Goal: Transaction & Acquisition: Purchase product/service

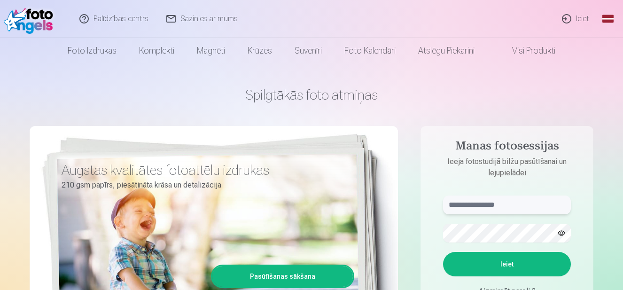
click at [519, 206] on input "text" at bounding box center [507, 204] width 128 height 19
type input "**********"
click at [512, 265] on button "Ieiet" at bounding box center [507, 264] width 128 height 24
click at [561, 233] on button "button" at bounding box center [561, 233] width 18 height 18
click at [512, 260] on button "Ieiet" at bounding box center [507, 264] width 128 height 24
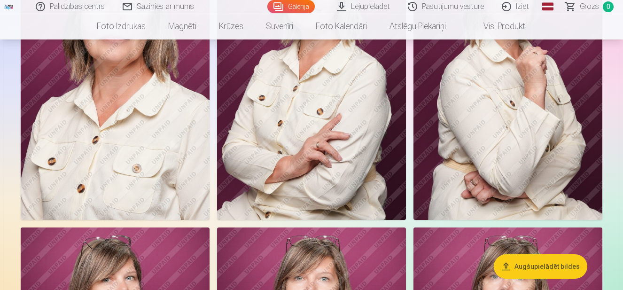
scroll to position [626, 0]
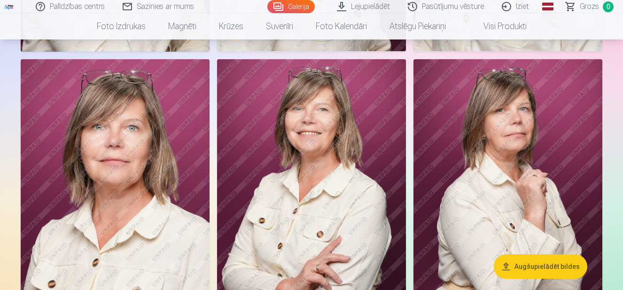
click at [325, 178] on img at bounding box center [311, 200] width 189 height 283
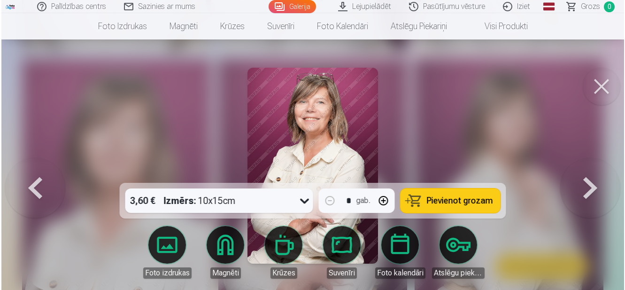
scroll to position [628, 0]
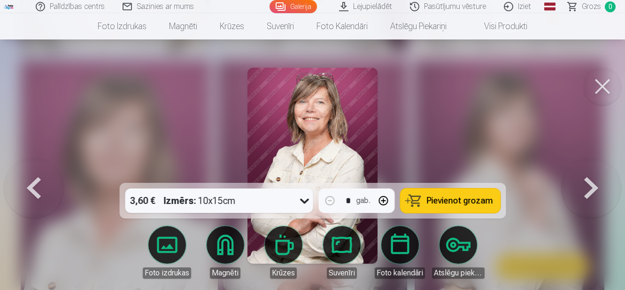
click at [446, 203] on span "Pievienot grozam" at bounding box center [460, 200] width 66 height 8
click at [593, 173] on button at bounding box center [591, 166] width 60 height 16
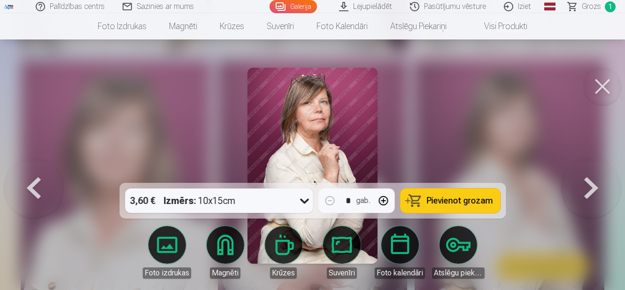
click at [587, 173] on button at bounding box center [591, 166] width 60 height 16
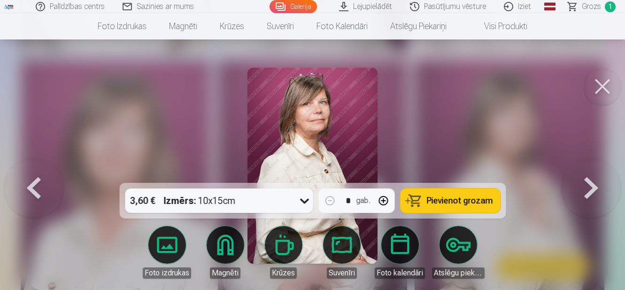
click at [586, 173] on button at bounding box center [591, 166] width 60 height 16
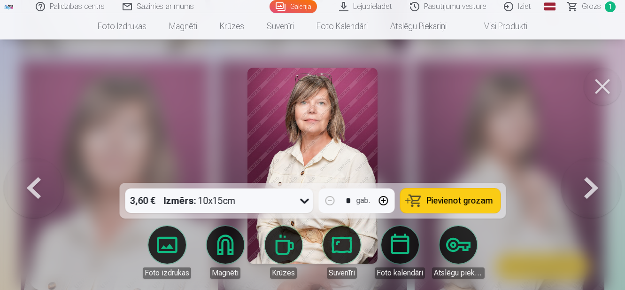
click at [441, 124] on div at bounding box center [312, 145] width 625 height 290
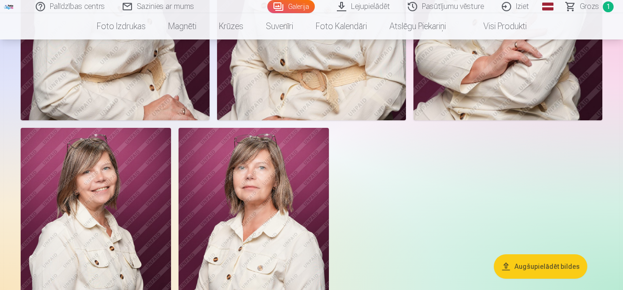
scroll to position [1253, 0]
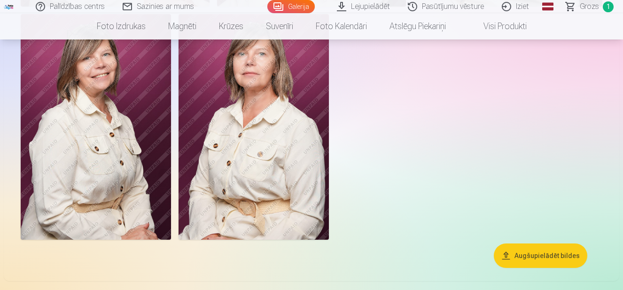
click at [270, 167] on img at bounding box center [254, 126] width 150 height 225
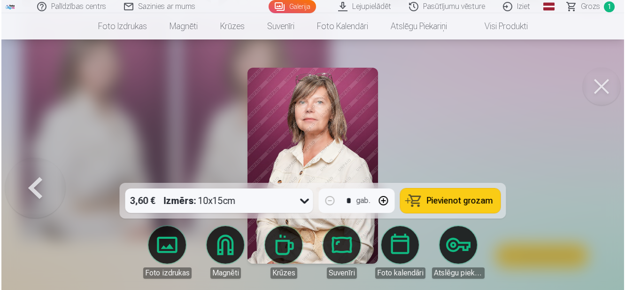
scroll to position [1256, 0]
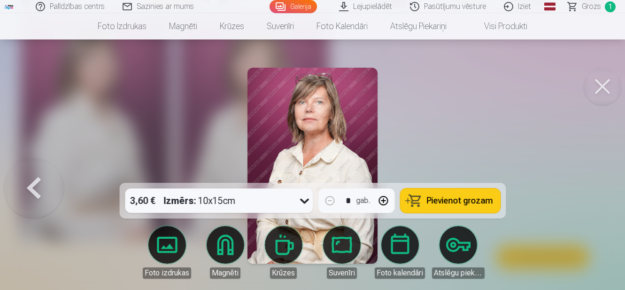
click at [455, 200] on span "Pievienot grozam" at bounding box center [460, 200] width 66 height 8
click at [604, 90] on button at bounding box center [603, 87] width 38 height 38
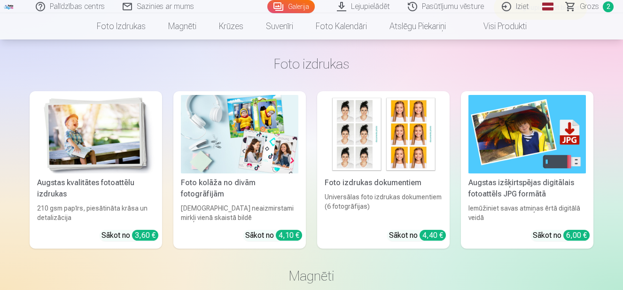
scroll to position [1503, 0]
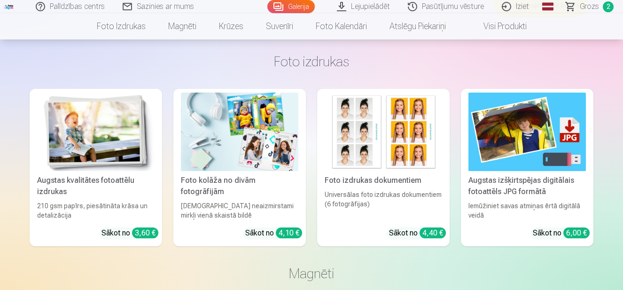
click at [118, 139] on img at bounding box center [95, 132] width 117 height 78
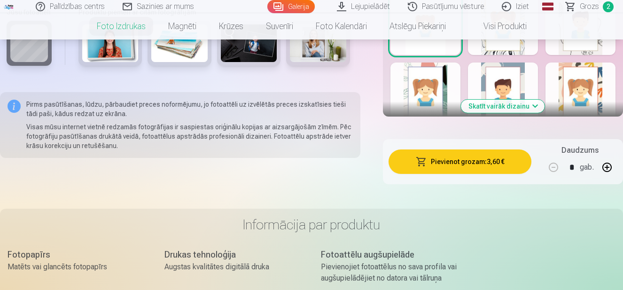
scroll to position [376, 0]
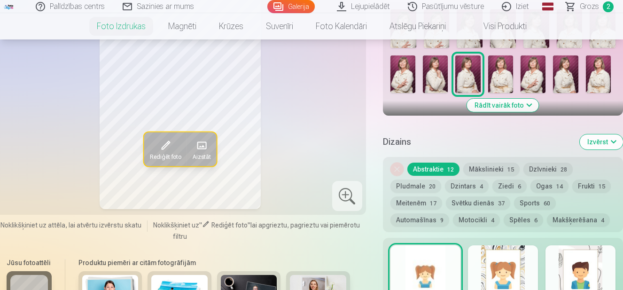
click at [205, 150] on span at bounding box center [201, 145] width 15 height 15
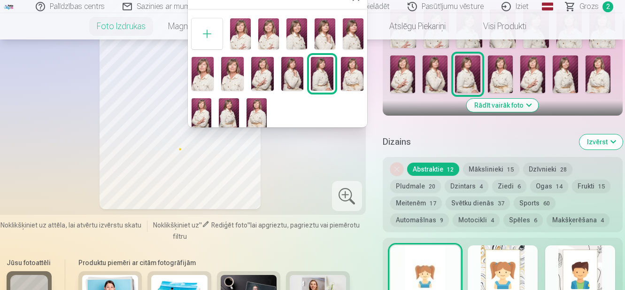
click at [347, 78] on img at bounding box center [352, 74] width 23 height 34
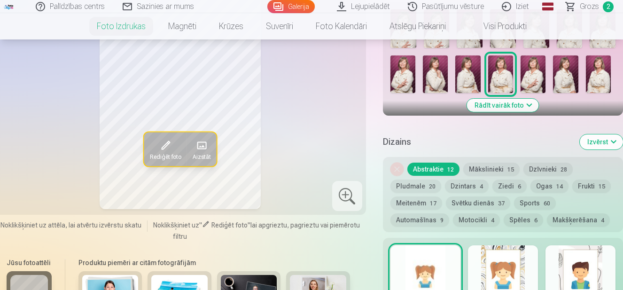
click at [204, 145] on span at bounding box center [201, 145] width 15 height 15
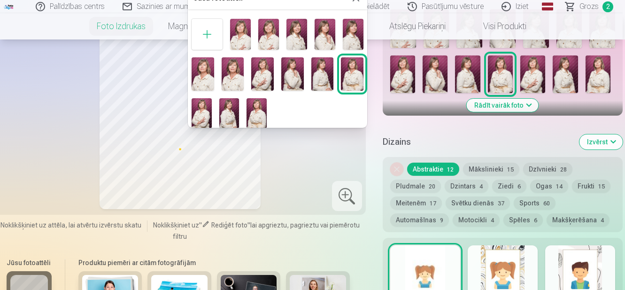
click at [260, 70] on img at bounding box center [262, 74] width 23 height 34
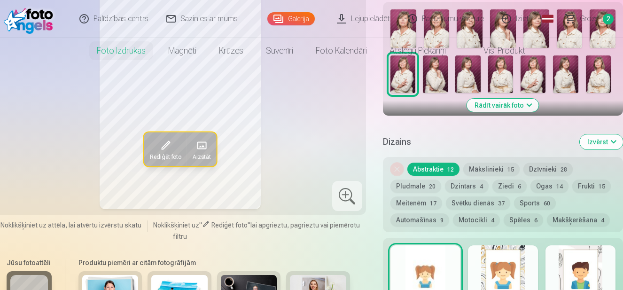
scroll to position [0, 0]
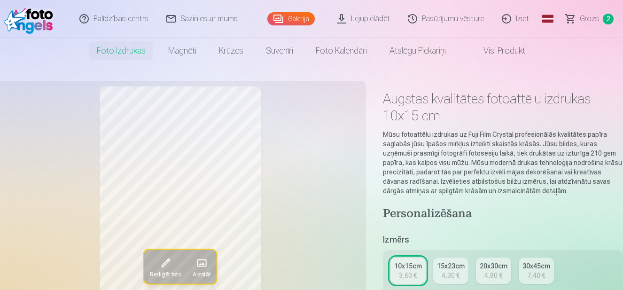
click at [595, 20] on span "Grozs" at bounding box center [589, 18] width 19 height 11
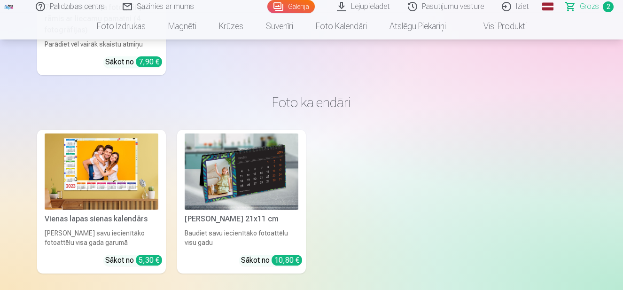
scroll to position [2197, 0]
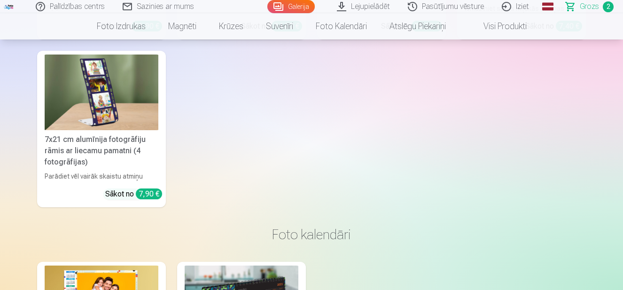
click at [586, 6] on span "Grozs" at bounding box center [589, 6] width 19 height 11
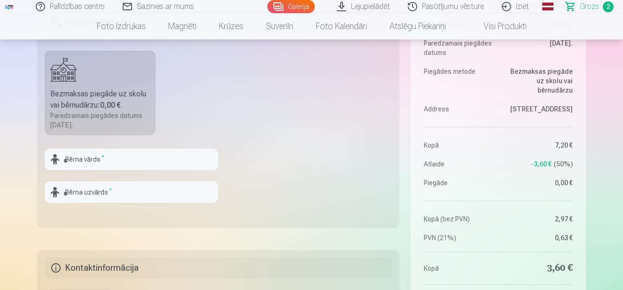
scroll to position [376, 0]
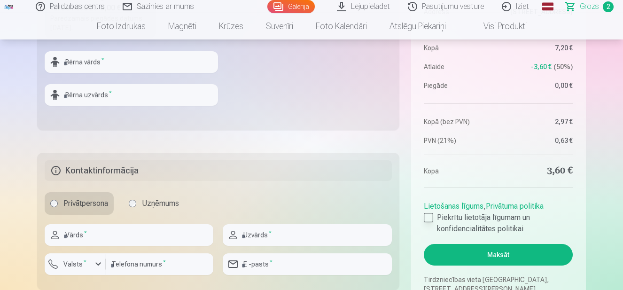
click at [427, 218] on div at bounding box center [428, 217] width 9 height 9
click at [495, 256] on button "Maksāt" at bounding box center [498, 255] width 149 height 22
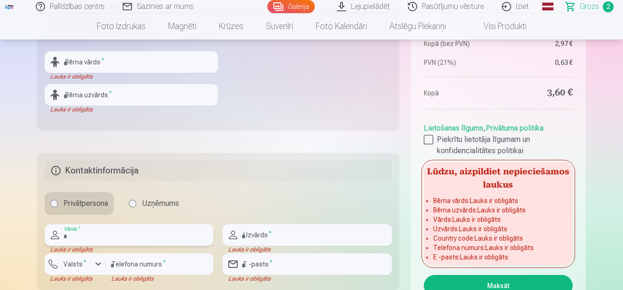
scroll to position [501, 0]
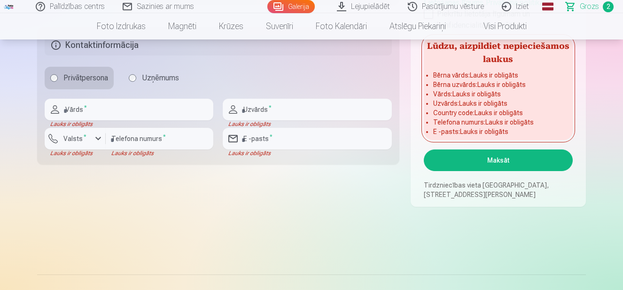
click at [492, 164] on button "Maksāt" at bounding box center [498, 160] width 149 height 22
click at [80, 112] on input "text" at bounding box center [129, 110] width 169 height 22
type input "****"
type input "**********"
type input "********"
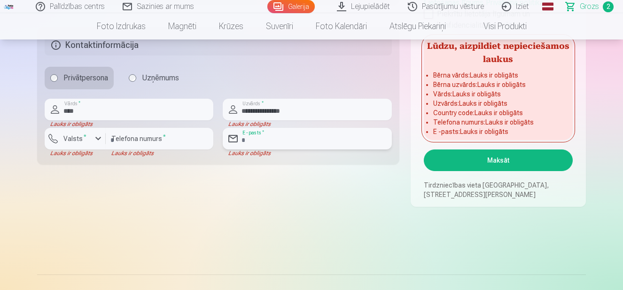
type input "**********"
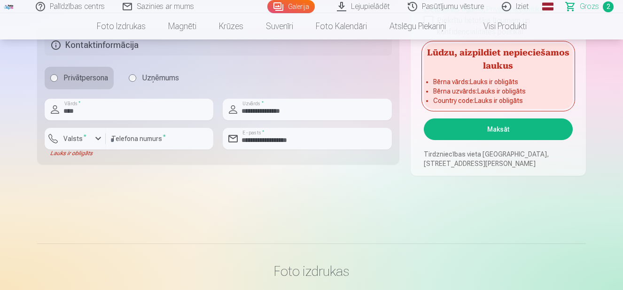
click at [500, 126] on button "Maksāt" at bounding box center [498, 129] width 149 height 22
click at [502, 130] on button "Maksāt" at bounding box center [498, 129] width 149 height 22
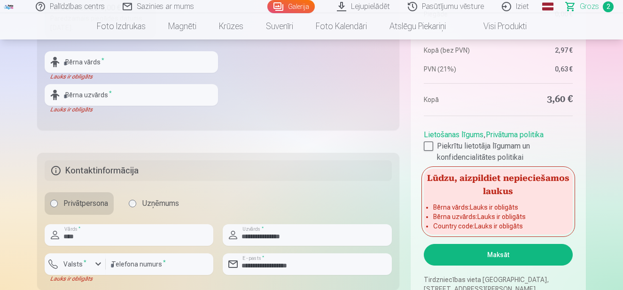
scroll to position [250, 0]
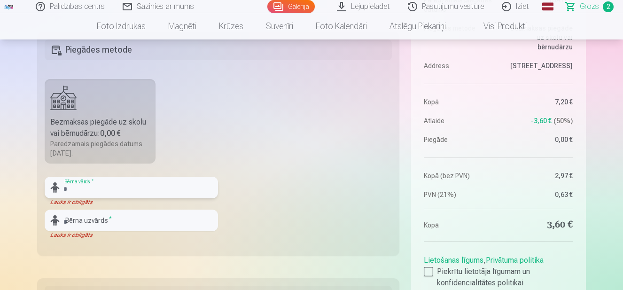
click at [84, 188] on input "text" at bounding box center [131, 188] width 173 height 22
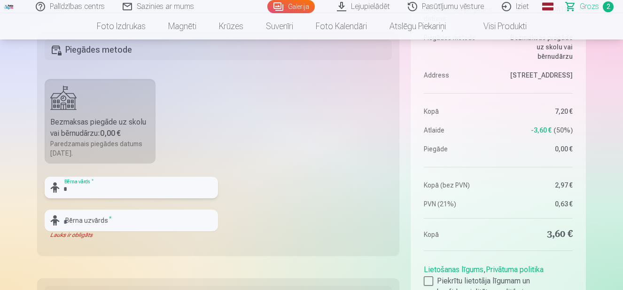
type input "*"
click at [78, 220] on input "text" at bounding box center [131, 221] width 173 height 22
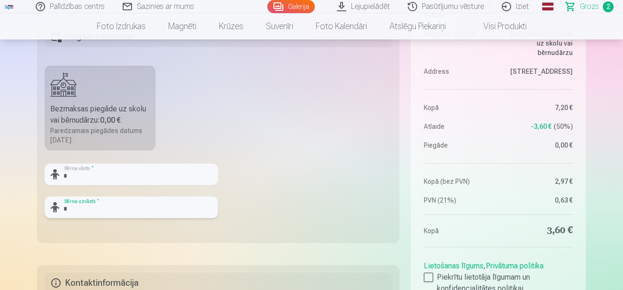
scroll to position [376, 0]
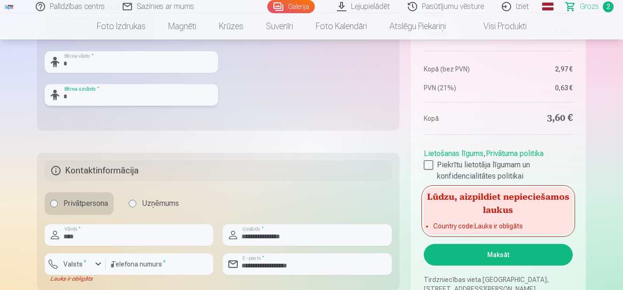
type input "*"
click at [496, 259] on button "Maksāt" at bounding box center [498, 255] width 149 height 22
click at [98, 264] on div "button" at bounding box center [98, 263] width 11 height 11
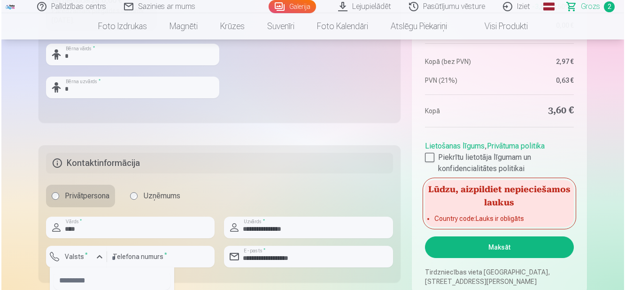
scroll to position [509, 0]
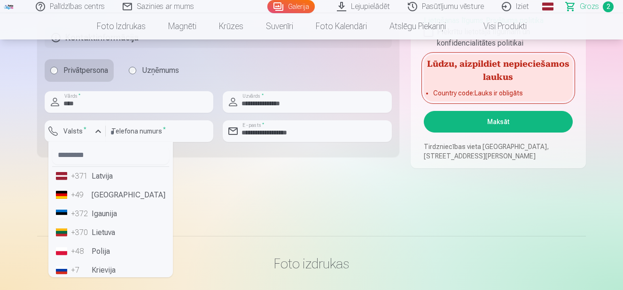
click at [107, 174] on li "+371 Latvija" at bounding box center [110, 176] width 117 height 19
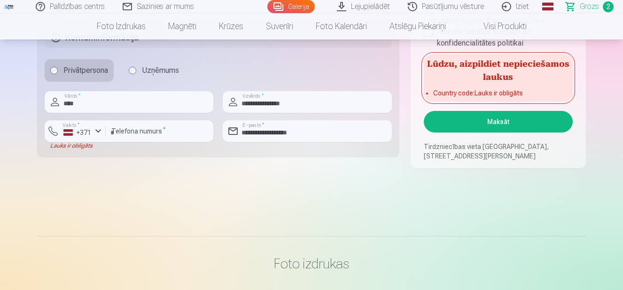
click at [507, 124] on button "Maksāt" at bounding box center [498, 122] width 149 height 22
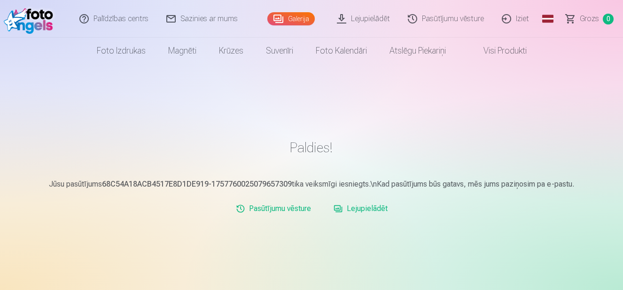
click at [300, 16] on link "Galerija" at bounding box center [290, 18] width 47 height 13
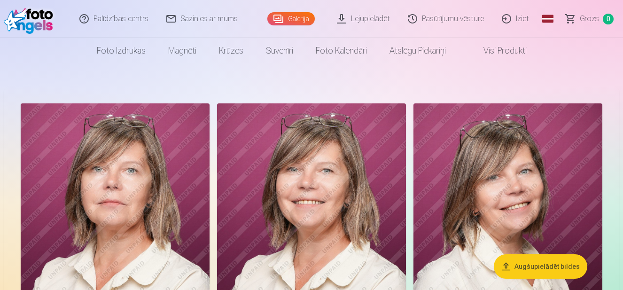
click at [104, 241] on img at bounding box center [115, 244] width 189 height 283
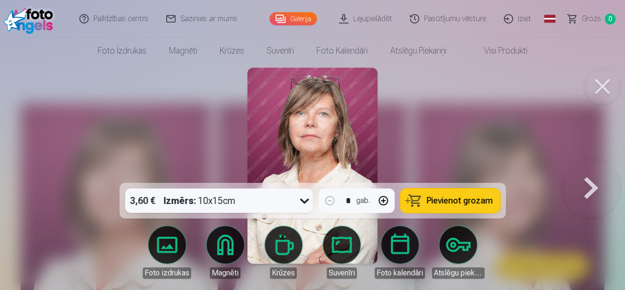
click at [594, 88] on button at bounding box center [603, 87] width 38 height 38
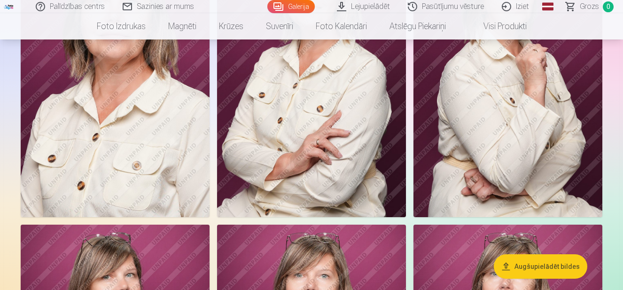
click at [332, 128] on img at bounding box center [311, 75] width 189 height 283
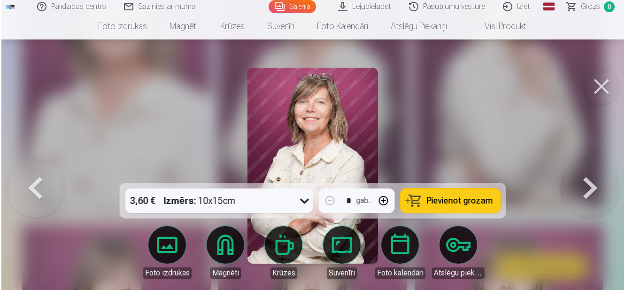
scroll to position [754, 0]
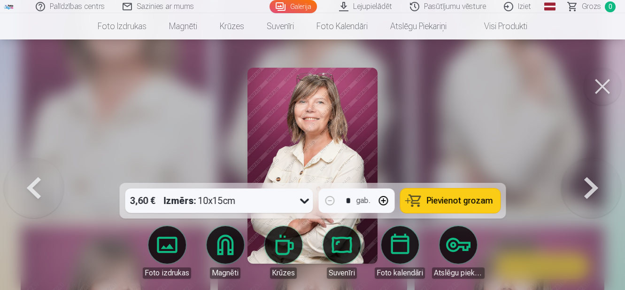
click at [367, 6] on link "Lejupielādēt" at bounding box center [366, 6] width 71 height 13
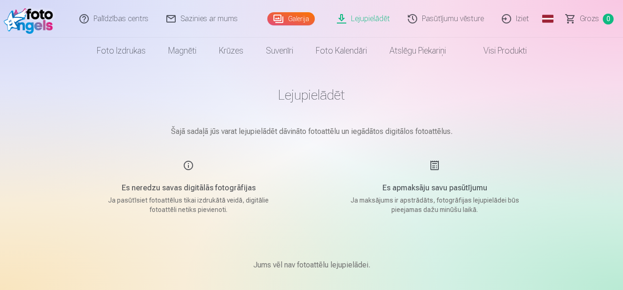
click at [363, 19] on link "Lejupielādēt" at bounding box center [363, 19] width 71 height 38
click at [305, 16] on link "Galerija" at bounding box center [290, 18] width 47 height 13
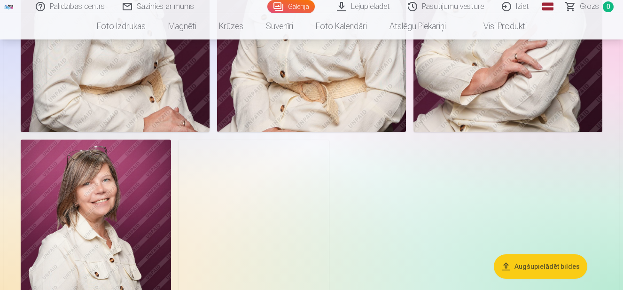
scroll to position [250, 0]
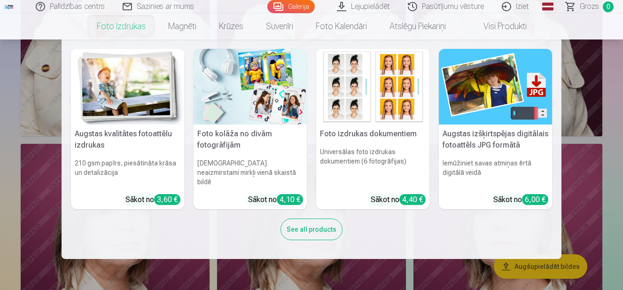
click at [321, 223] on div "See all products" at bounding box center [311, 229] width 62 height 22
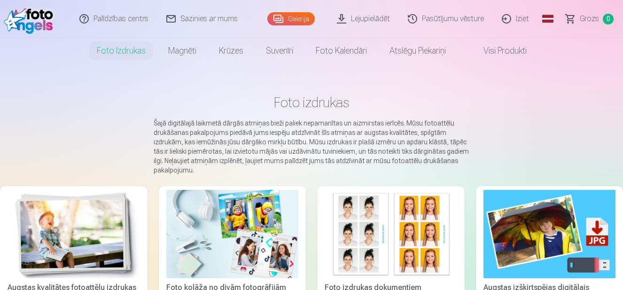
click at [294, 25] on link "Galerija" at bounding box center [290, 18] width 47 height 13
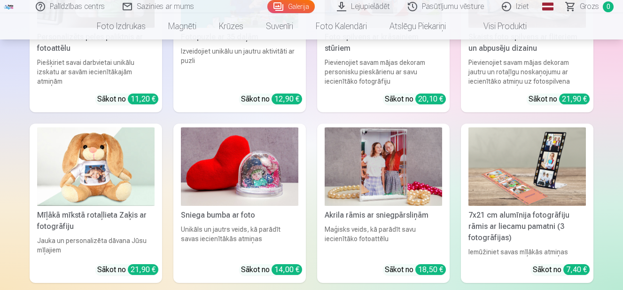
scroll to position [2516, 0]
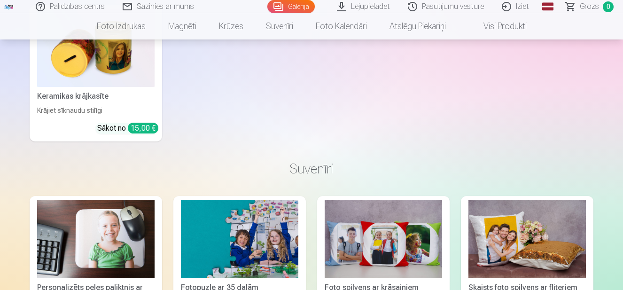
click at [449, 9] on link "Pasūtījumu vēsture" at bounding box center [446, 6] width 94 height 13
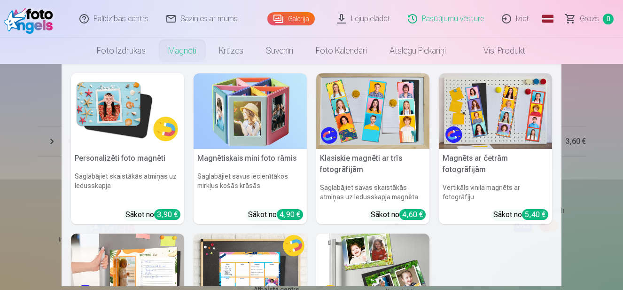
click at [575, 236] on nav "Personalizēti foto magnēti Saglabājiet skaistākās atmiņas uz ledusskapja Sākot …" at bounding box center [311, 175] width 623 height 222
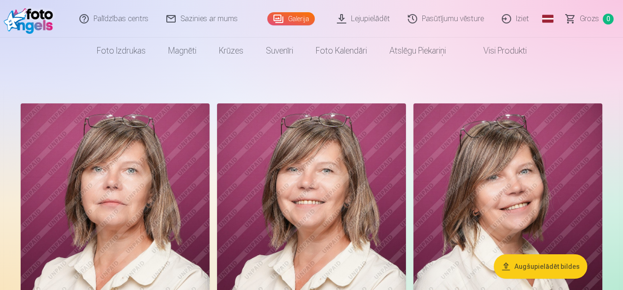
click at [513, 16] on link "Iziet" at bounding box center [515, 19] width 45 height 38
